Goal: Transaction & Acquisition: Subscribe to service/newsletter

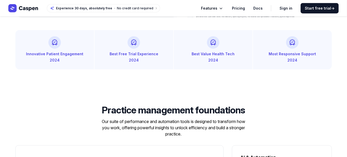
scroll to position [322, 0]
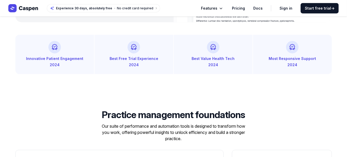
click at [243, 10] on link "Pricing" at bounding box center [238, 8] width 13 height 6
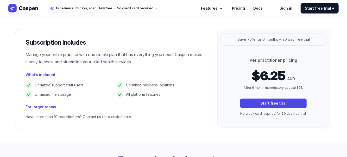
scroll to position [77, 0]
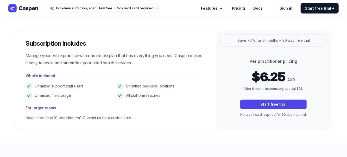
click at [24, 85] on div "Subscription includes Manage your entire practice with one simple plan that has…" at bounding box center [115, 80] width 200 height 102
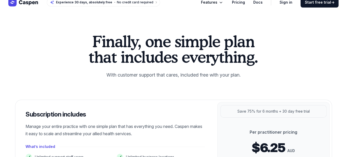
scroll to position [0, 0]
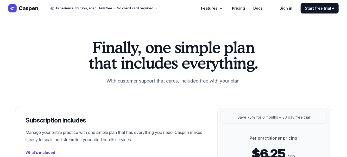
click at [288, 8] on link "Sign in" at bounding box center [285, 8] width 13 height 6
click at [333, 4] on link "Start free trial →" at bounding box center [320, 8] width 38 height 10
